Goal: Task Accomplishment & Management: Manage account settings

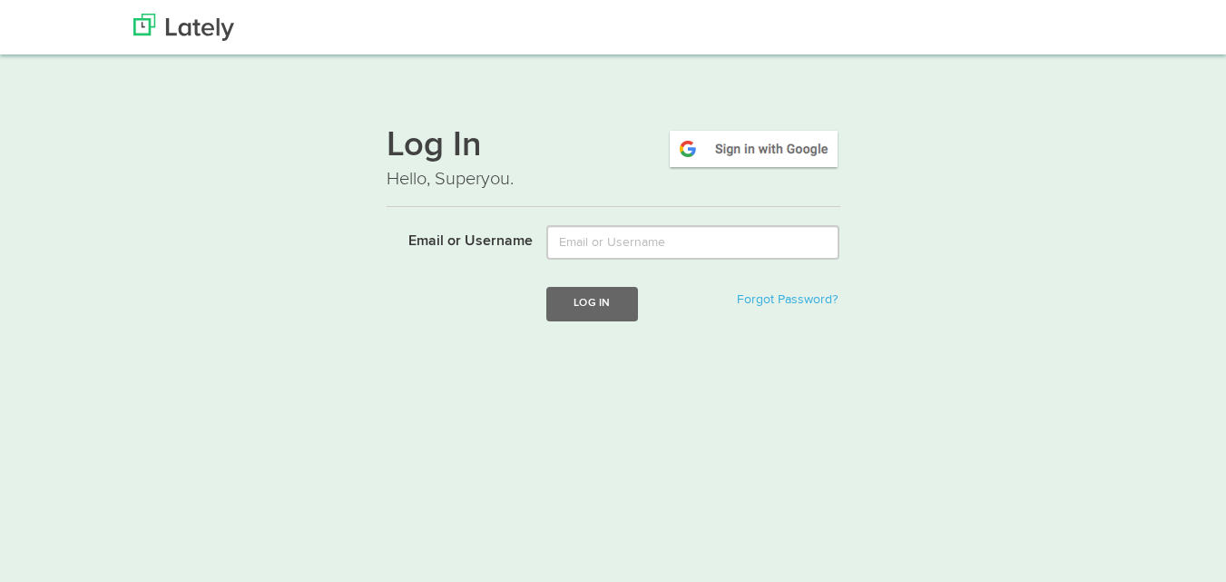
click at [746, 147] on img at bounding box center [753, 149] width 173 height 42
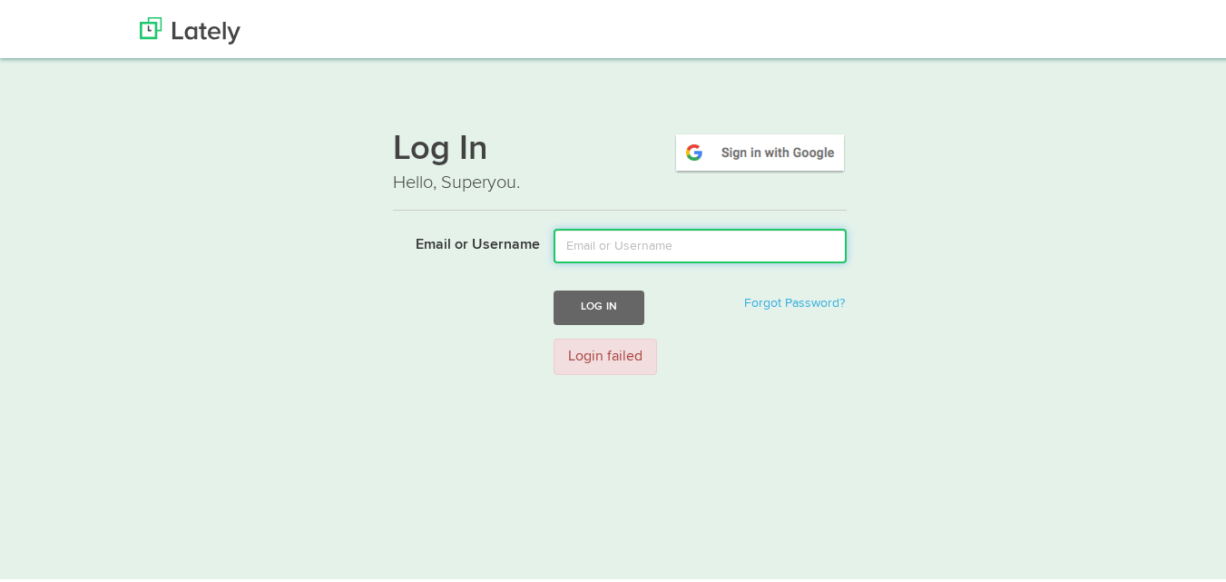
click at [651, 232] on input "Email or Username" at bounding box center [700, 242] width 293 height 34
type input "TourLY"
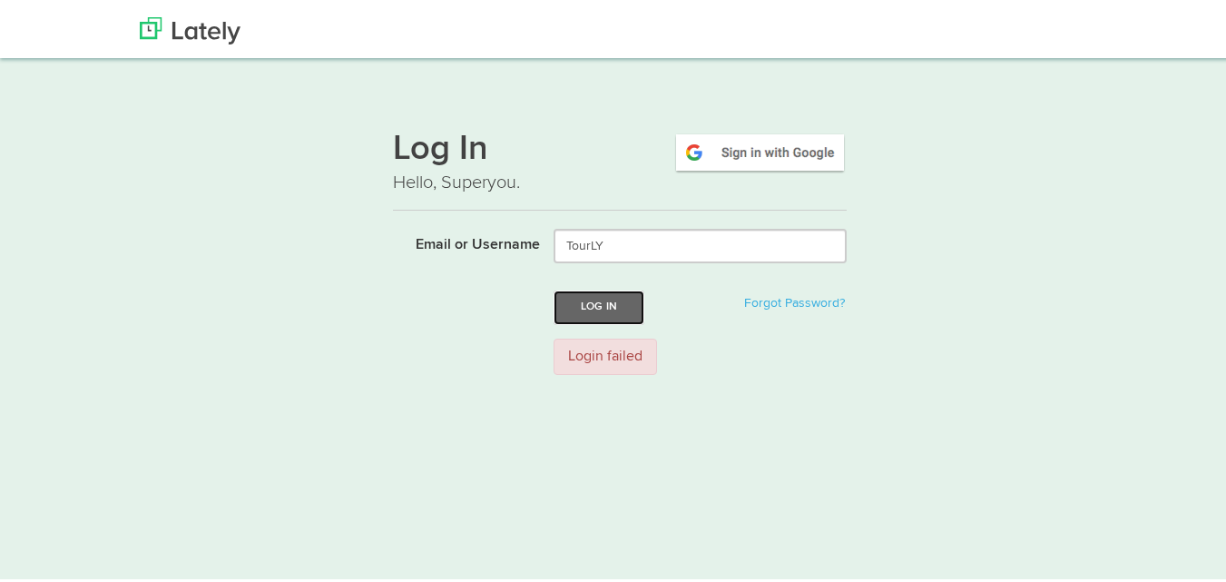
click at [627, 300] on button "Log In" at bounding box center [599, 304] width 91 height 34
click at [750, 160] on img at bounding box center [760, 149] width 173 height 42
